Goal: Transaction & Acquisition: Purchase product/service

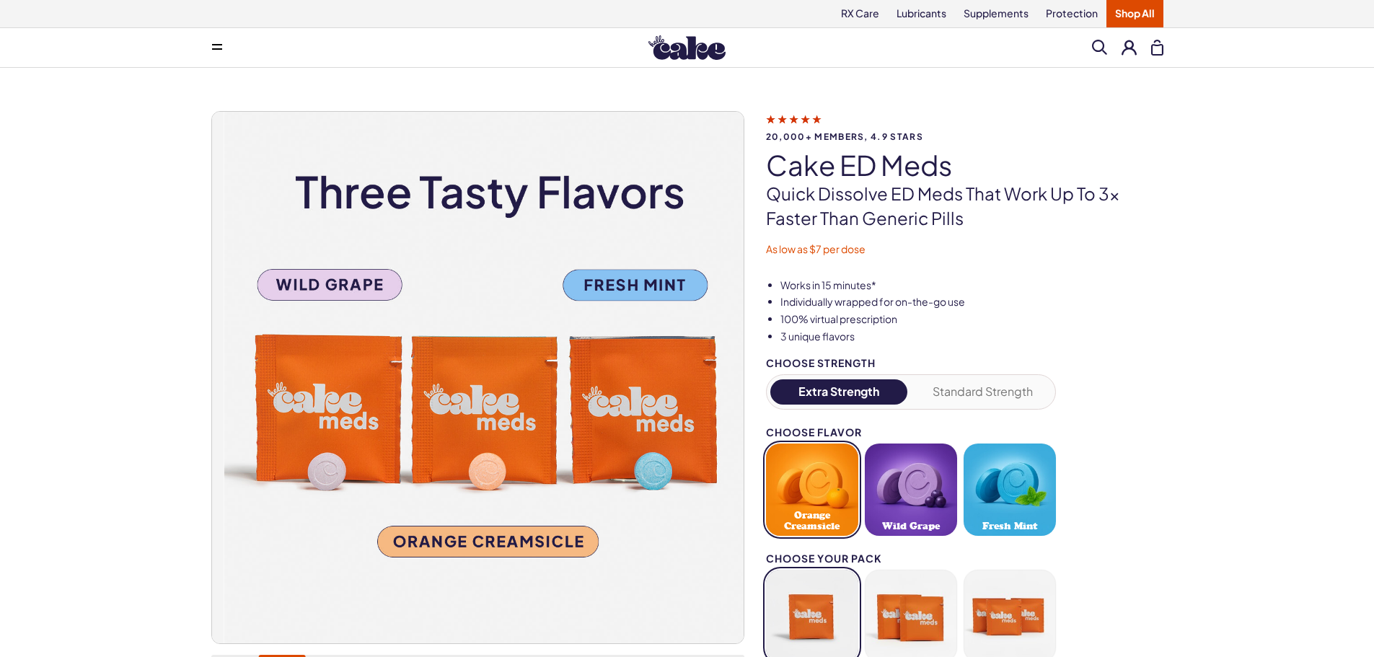
click at [345, 297] on img at bounding box center [490, 378] width 532 height 532
click at [957, 523] on button "Wild Grape" at bounding box center [911, 490] width 92 height 92
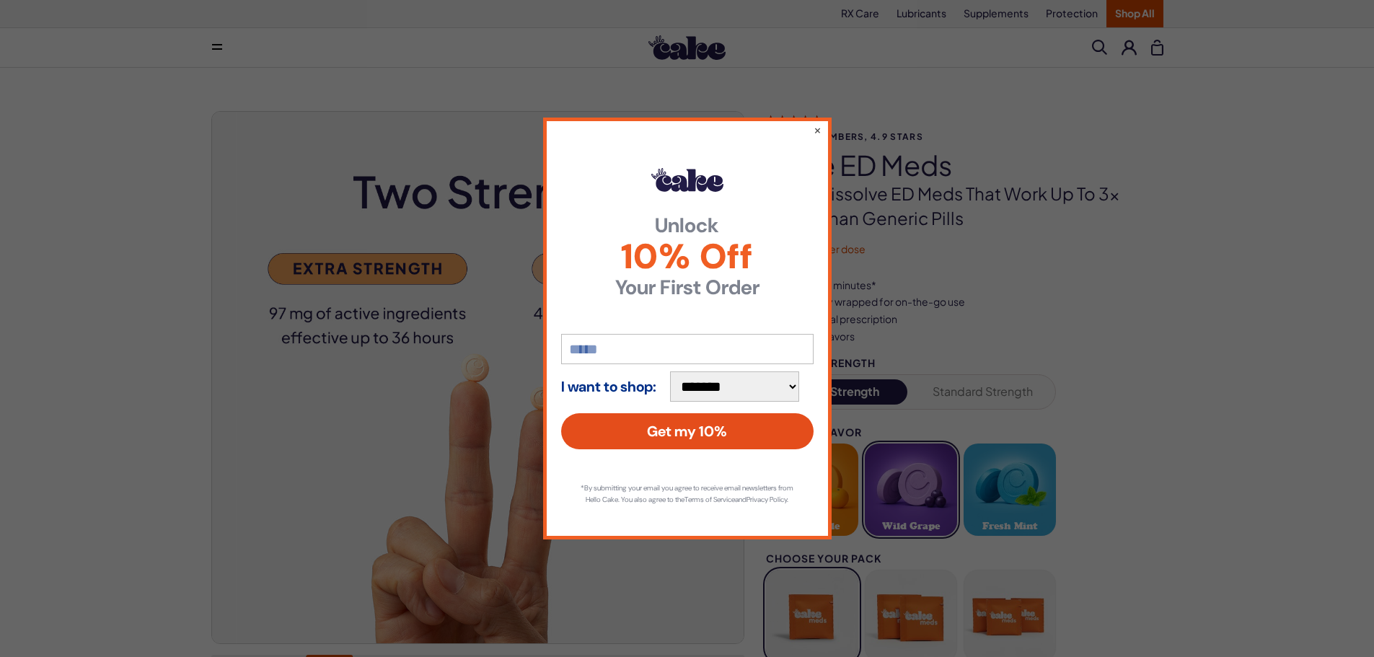
click at [689, 424] on button "Get my 10%" at bounding box center [687, 431] width 253 height 36
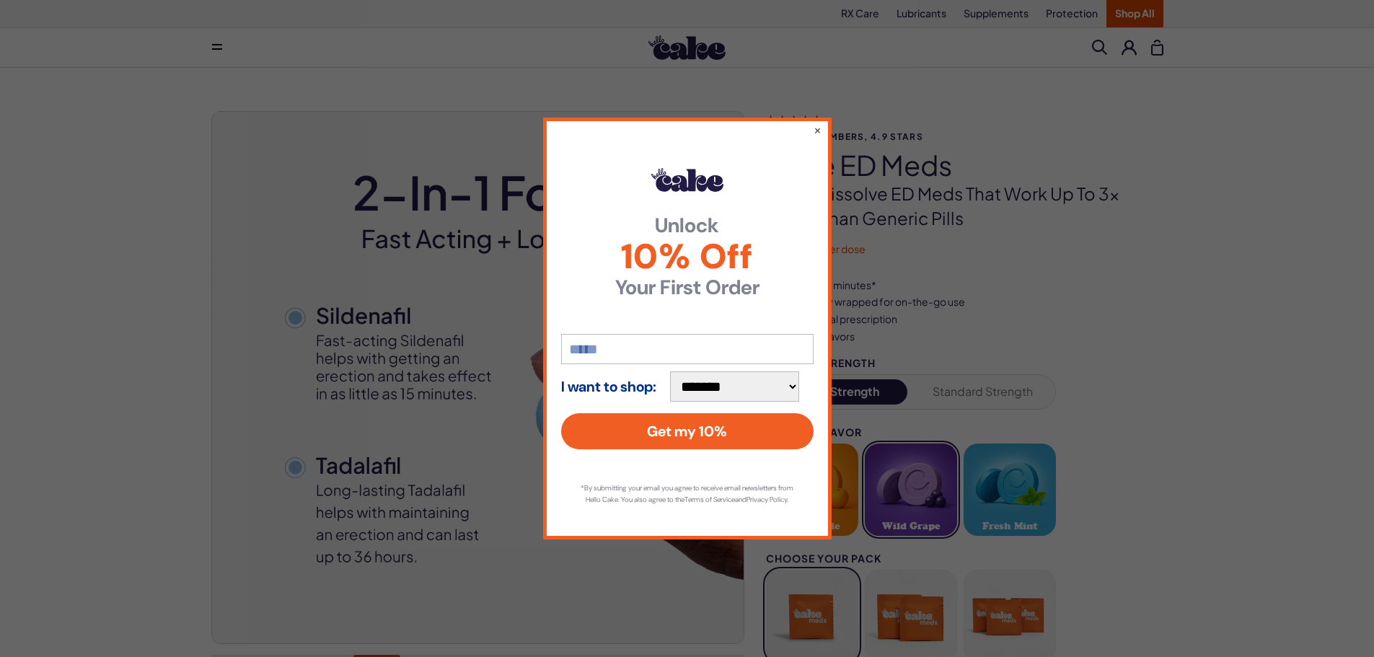
click at [614, 343] on input "email" at bounding box center [687, 349] width 253 height 30
type input "**********"
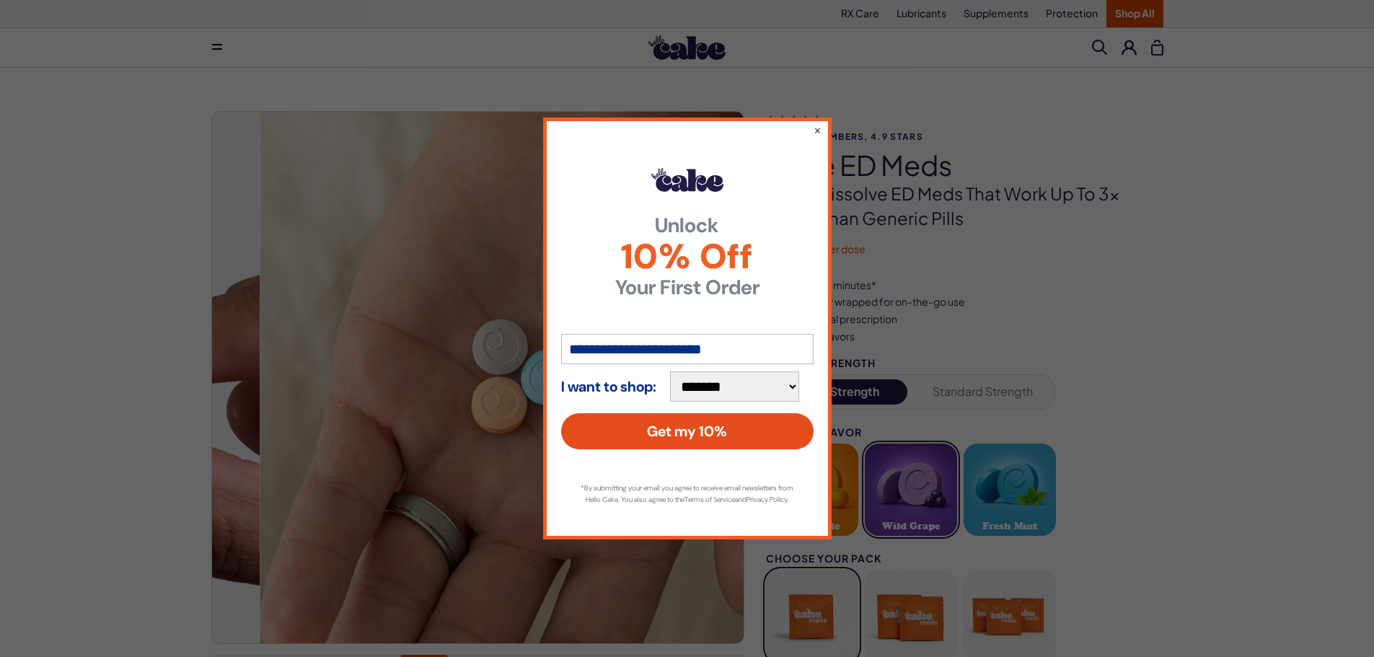
click at [673, 425] on button "Get my 10%" at bounding box center [687, 431] width 253 height 36
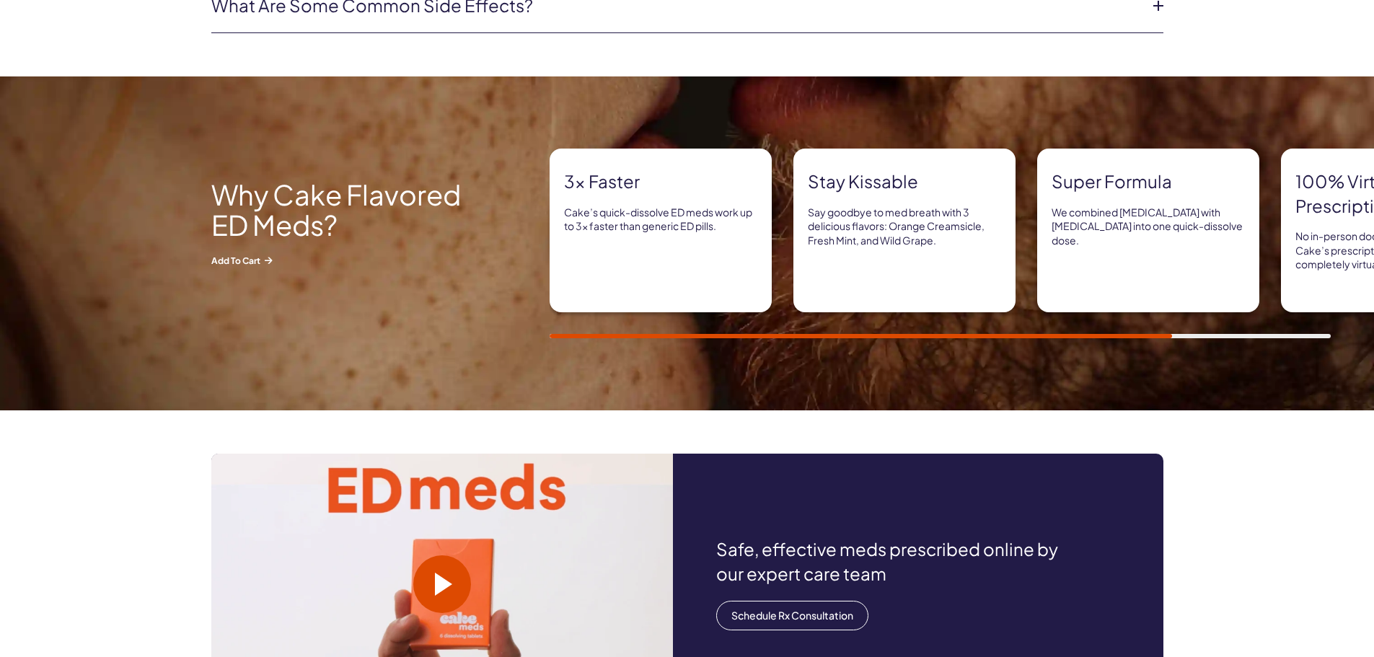
scroll to position [1097, 0]
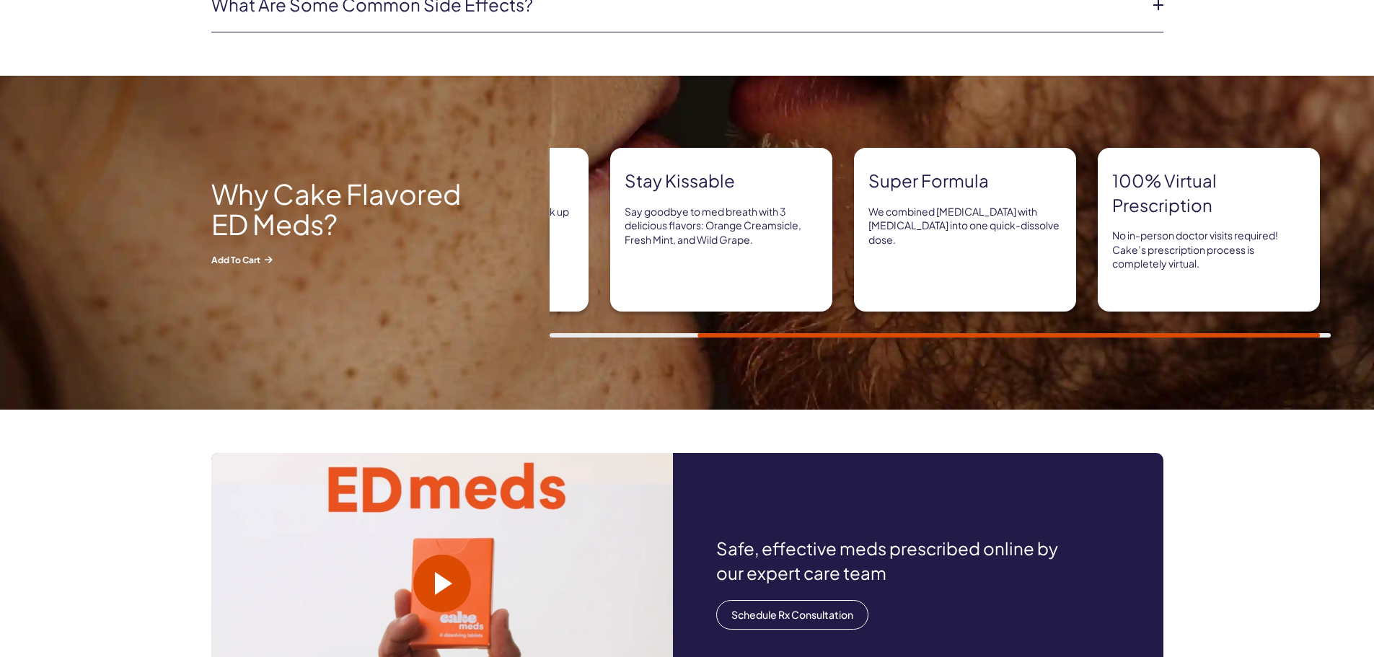
click at [253, 266] on span "Add to Cart" at bounding box center [341, 260] width 260 height 12
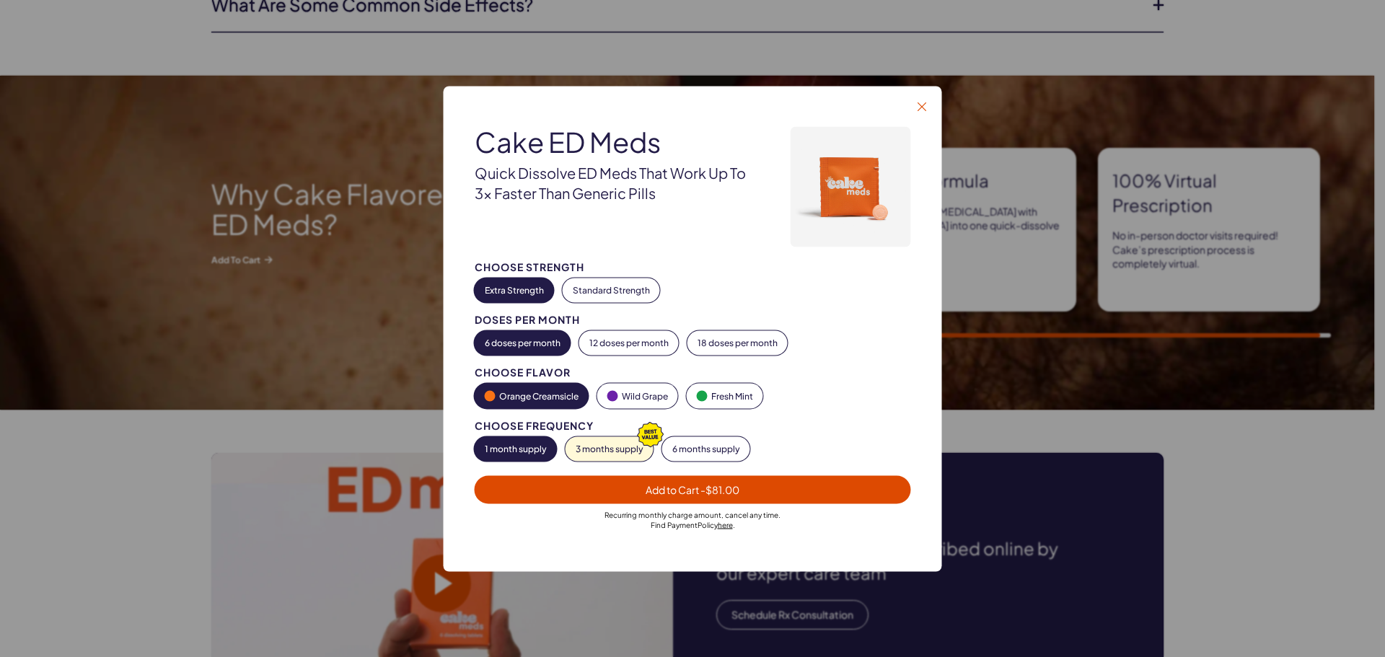
click at [929, 99] on button "Close" at bounding box center [922, 106] width 14 height 14
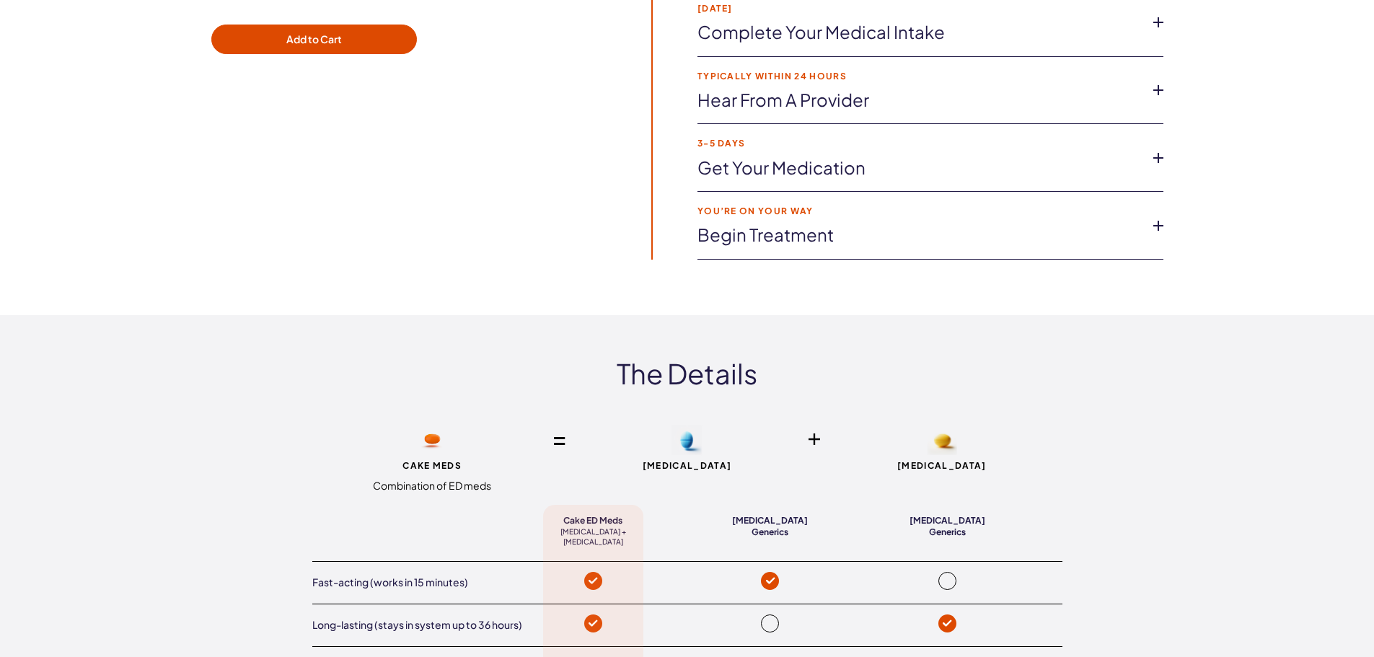
scroll to position [2742, 0]
click at [817, 43] on link "Complete Your Medical Intake" at bounding box center [919, 31] width 443 height 25
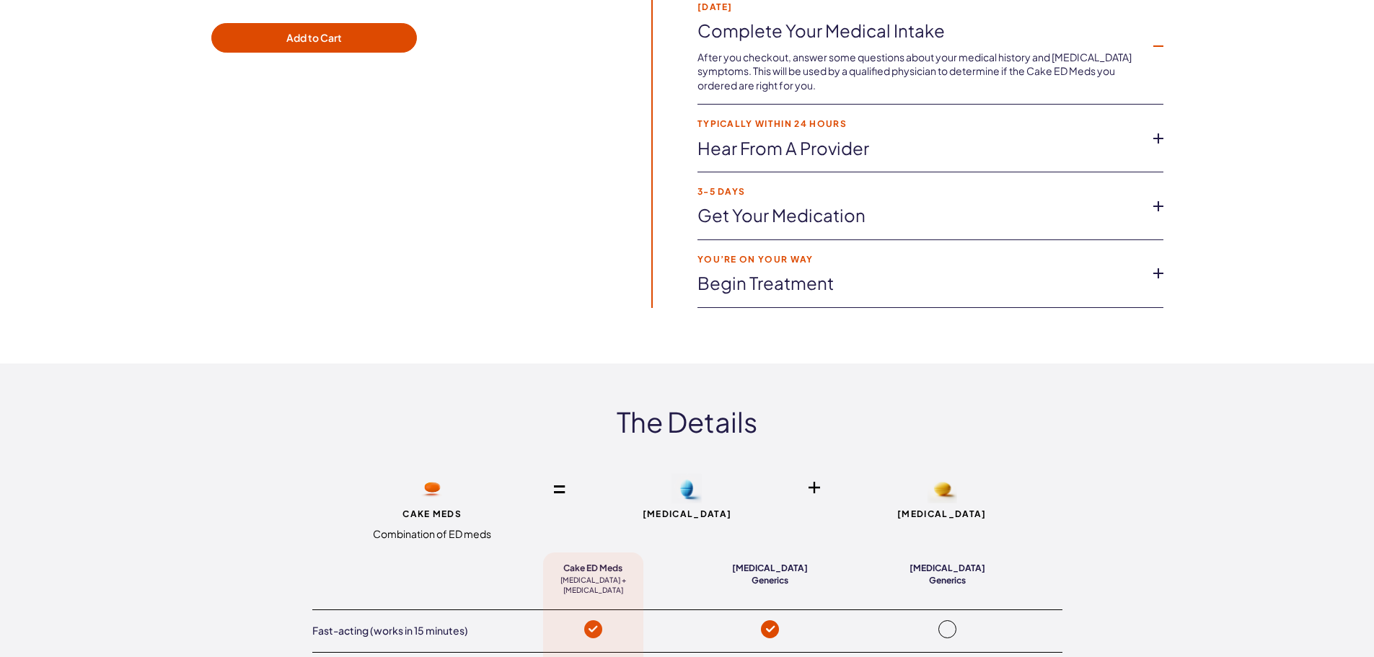
click at [804, 161] on link "Hear from a provider" at bounding box center [919, 148] width 443 height 25
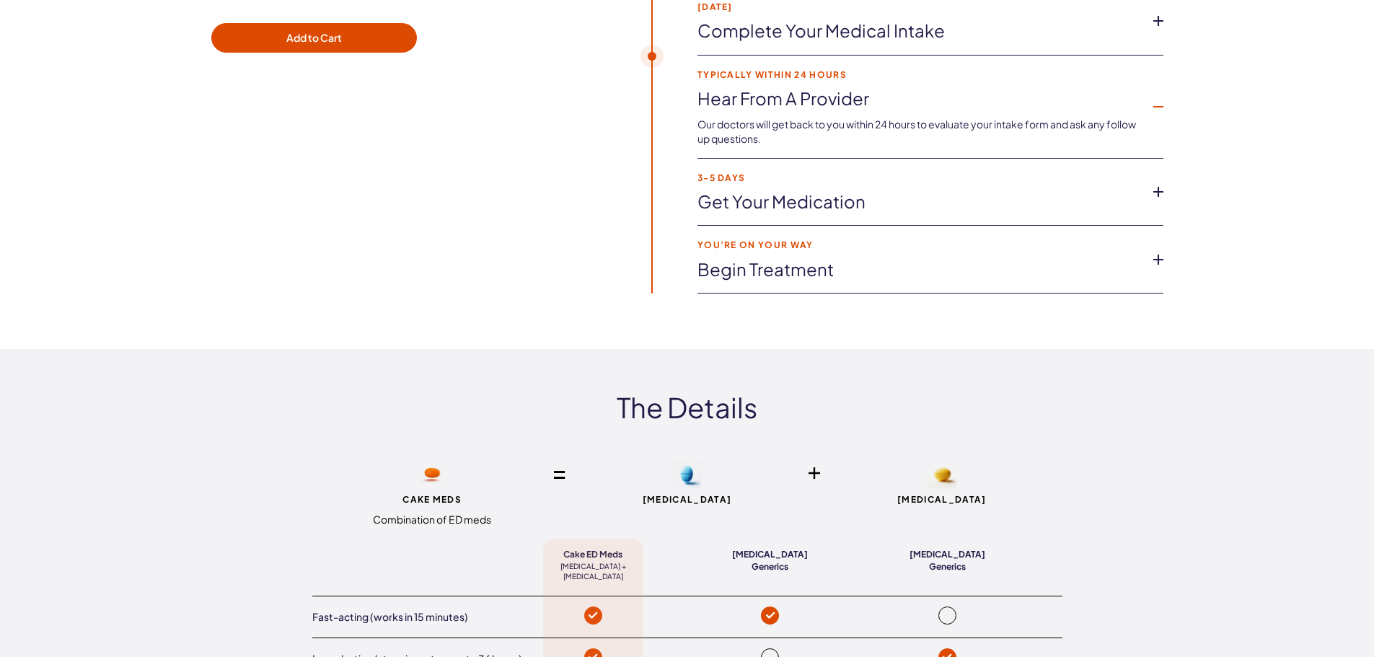
click at [838, 214] on link "Get your medication" at bounding box center [919, 202] width 443 height 25
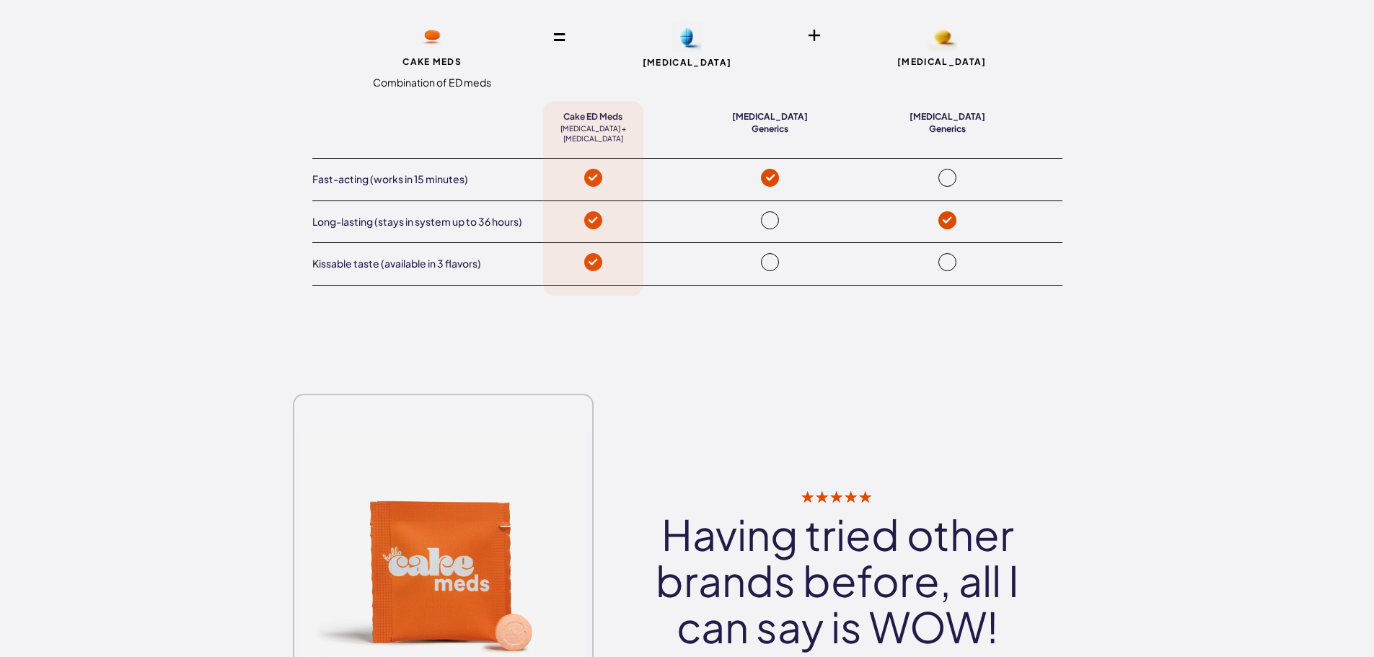
scroll to position [3281, 0]
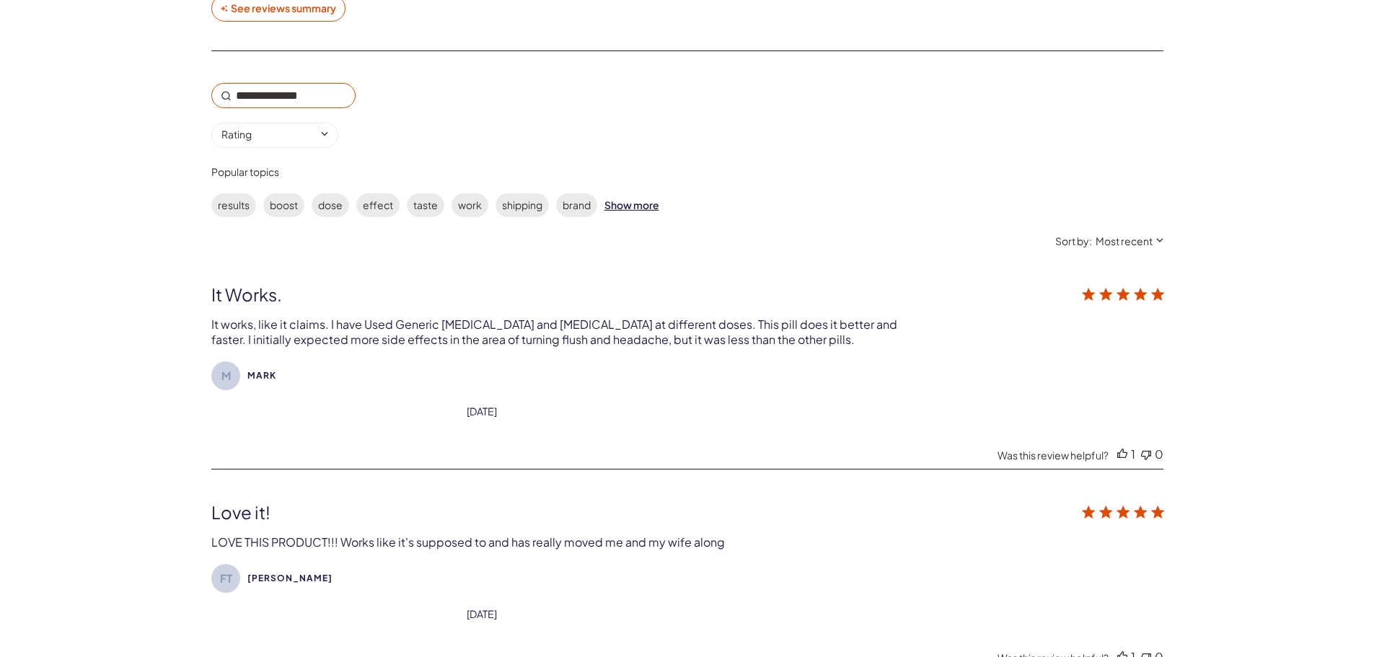
scroll to position [4146, 0]
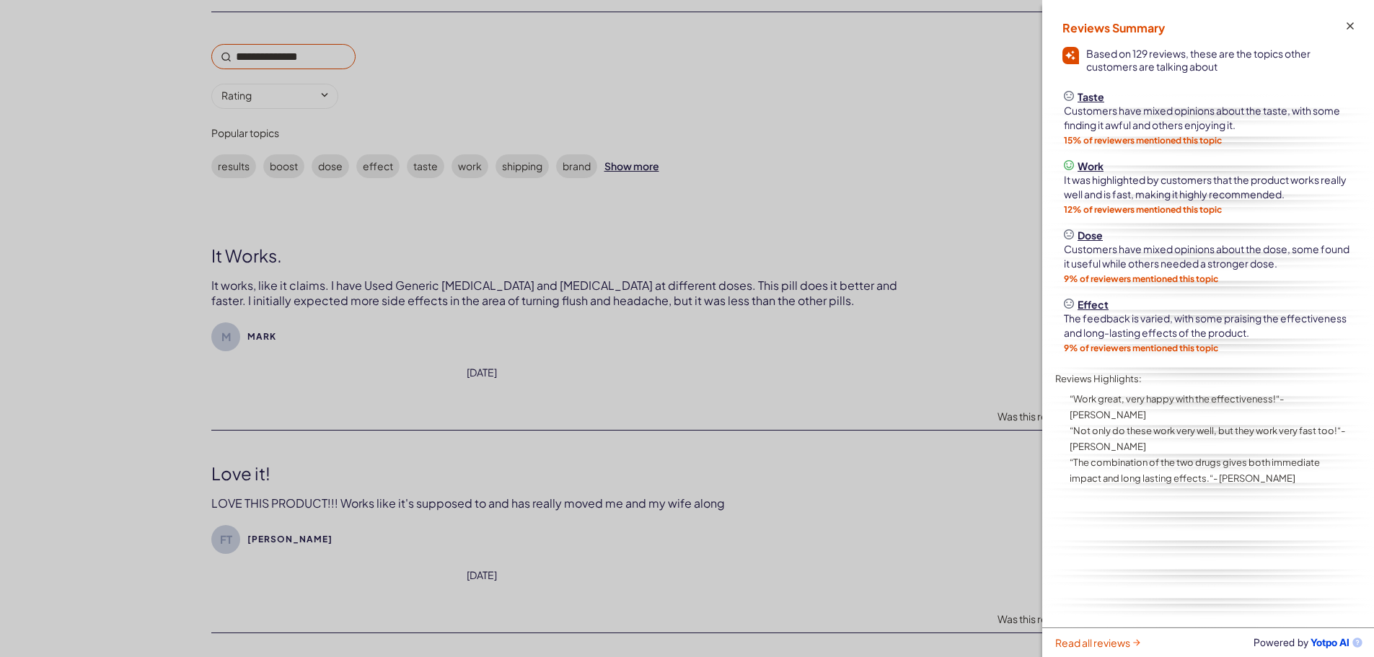
click at [1076, 636] on span "Read all reviews" at bounding box center [1093, 642] width 75 height 13
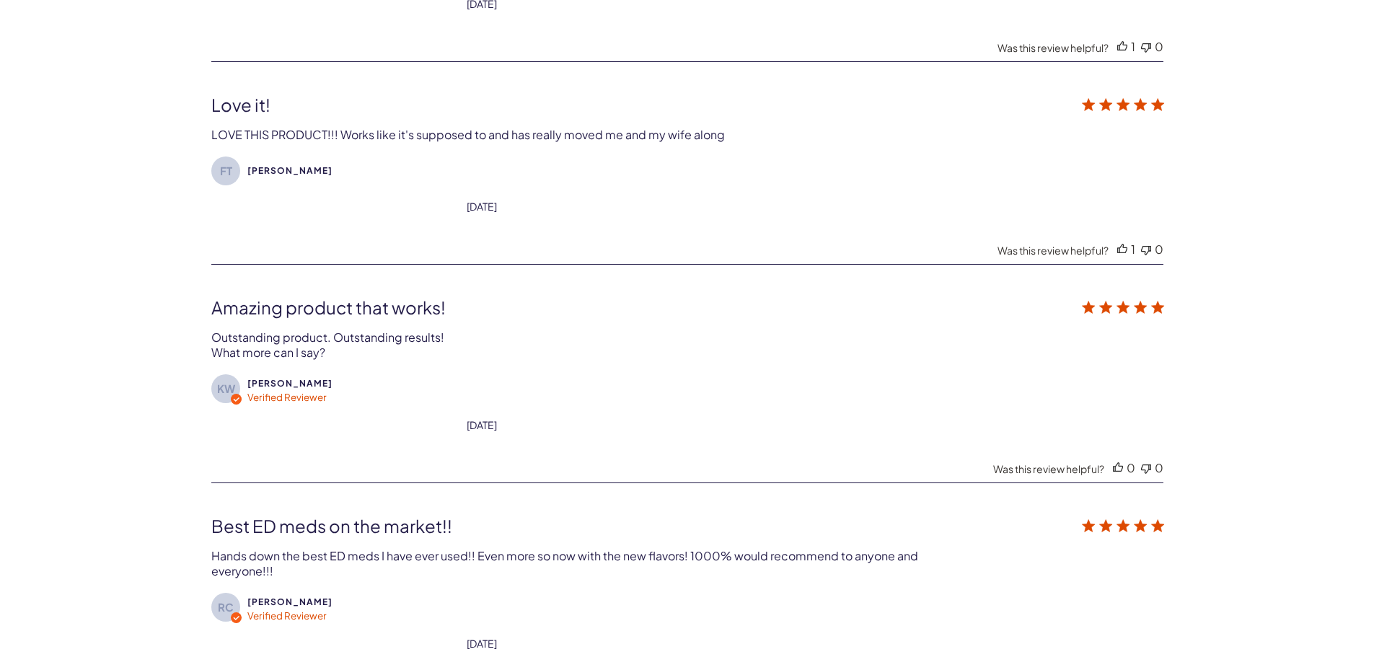
scroll to position [4529, 0]
